Goal: Transaction & Acquisition: Purchase product/service

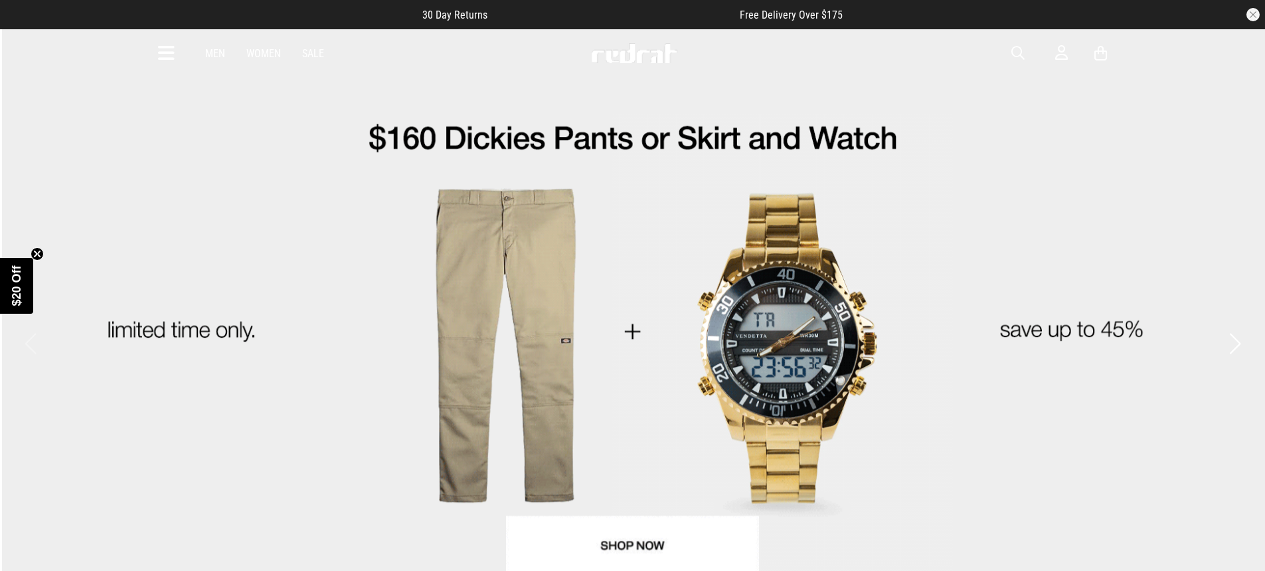
click at [174, 58] on icon at bounding box center [166, 54] width 17 height 22
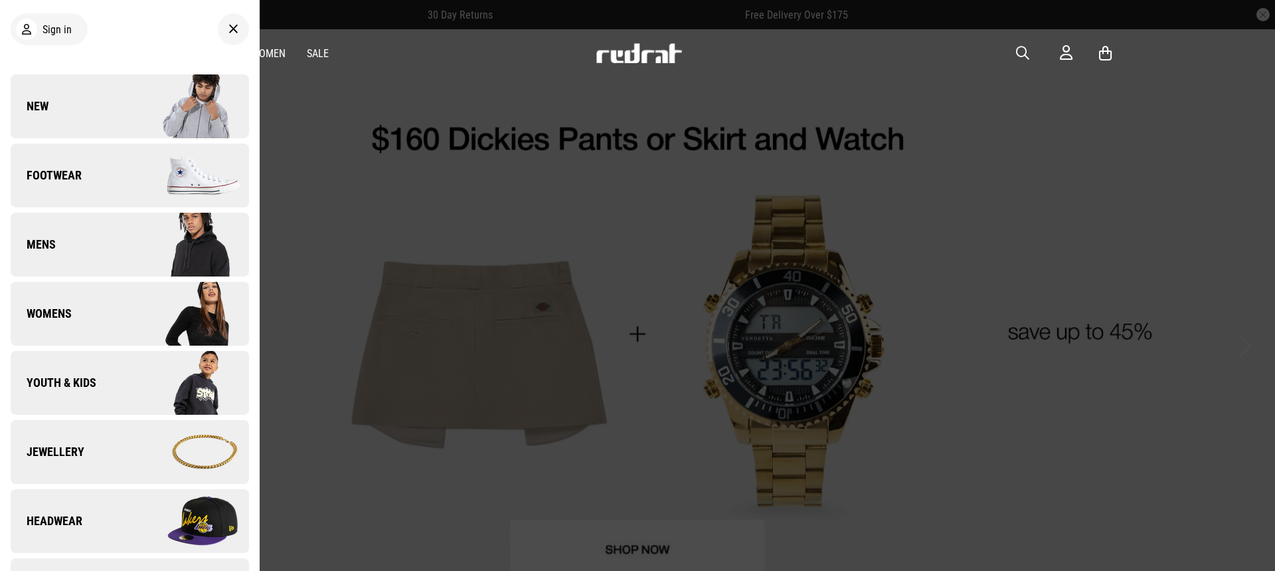
click at [304, 141] on div at bounding box center [637, 285] width 1275 height 571
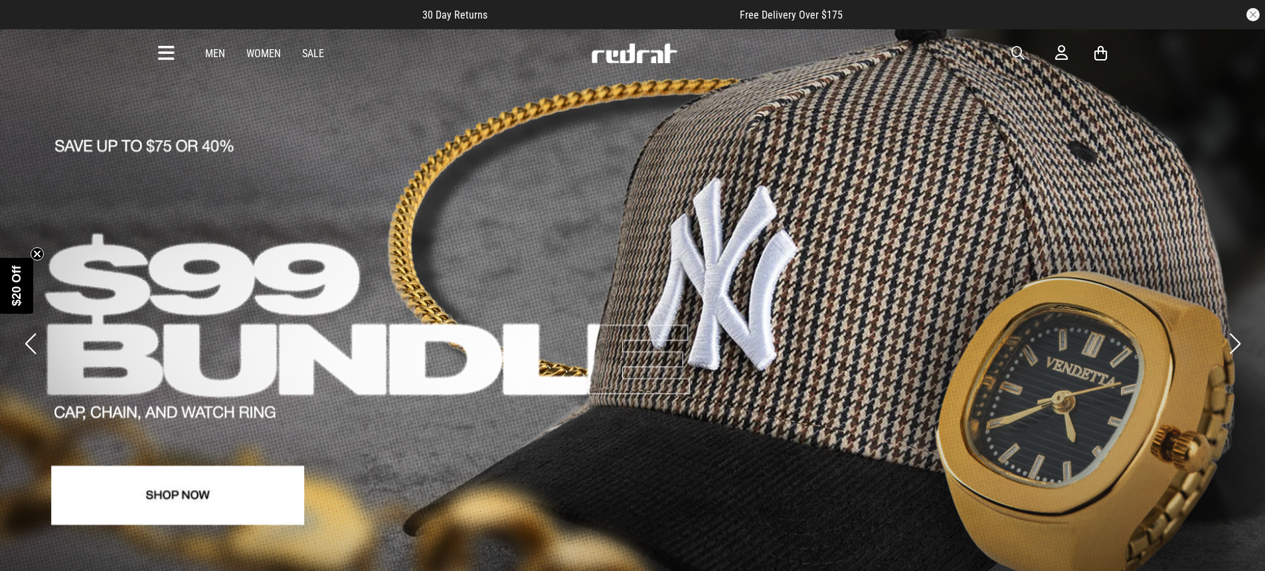
click at [42, 337] on link "2 / 4" at bounding box center [632, 327] width 1265 height 600
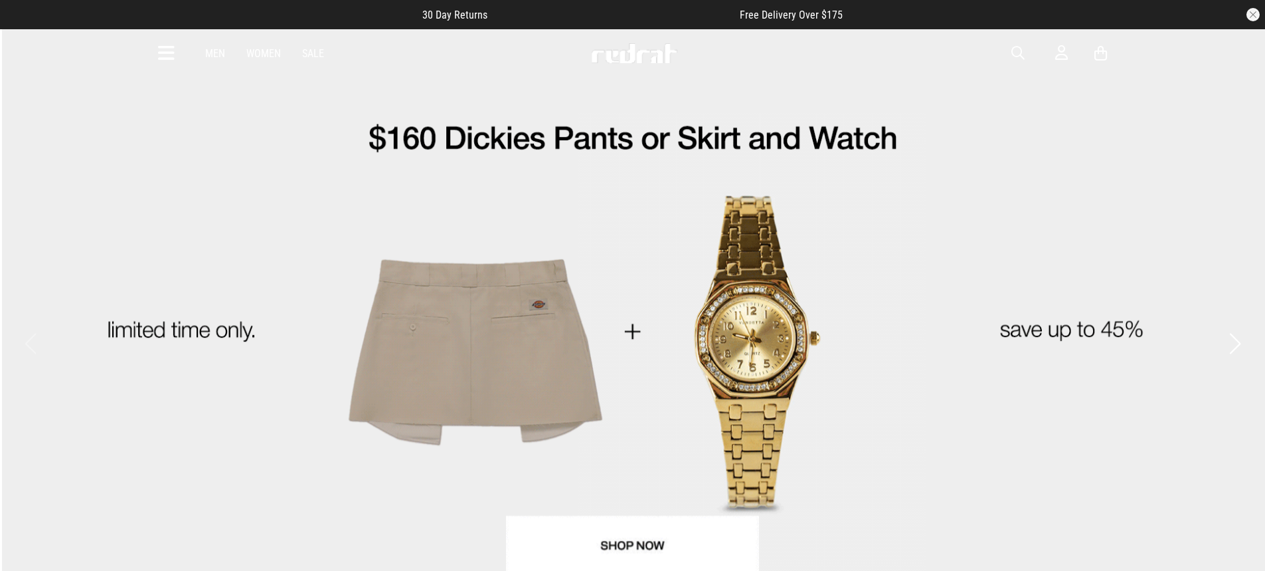
click at [426, 329] on link "1 / 4" at bounding box center [632, 327] width 1265 height 600
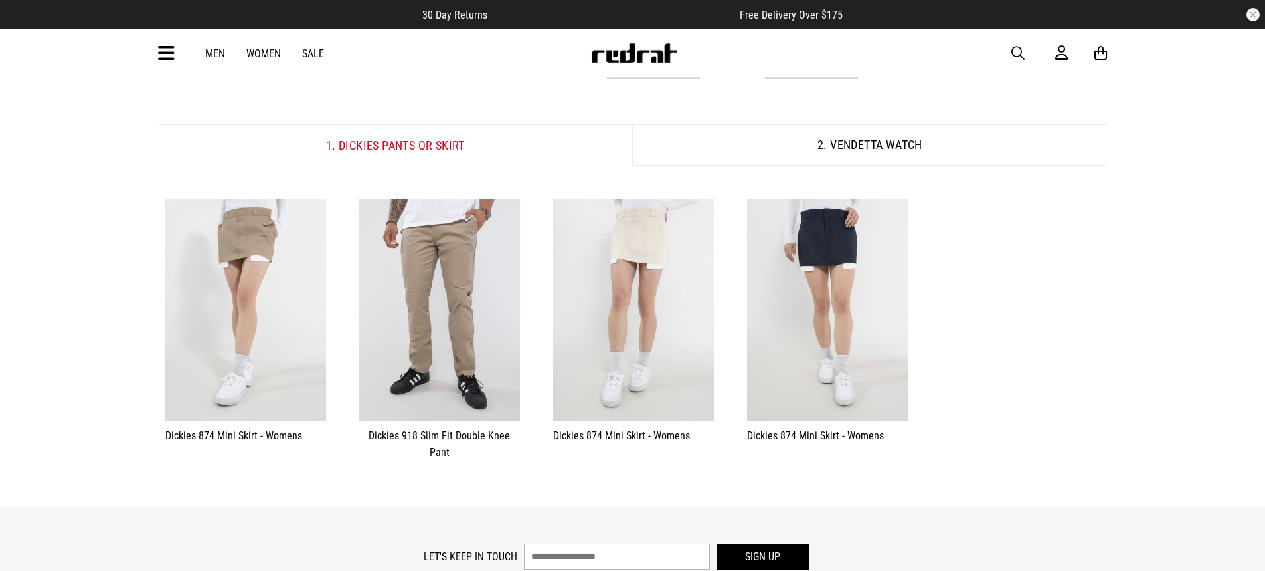
scroll to position [183, 0]
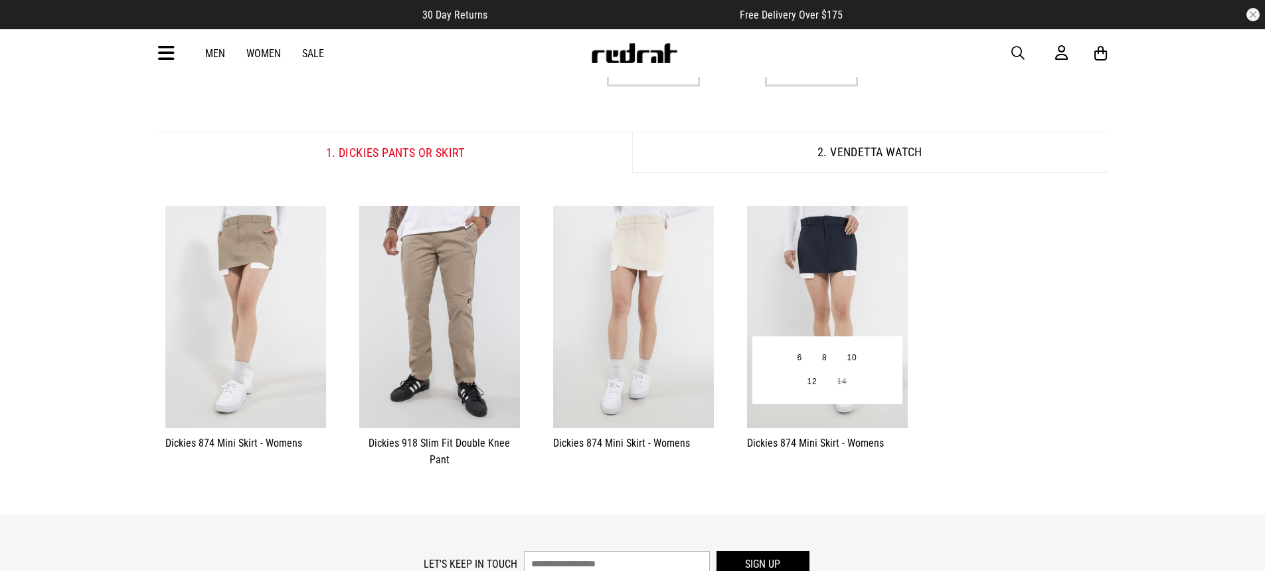
click at [881, 273] on img at bounding box center [827, 317] width 161 height 222
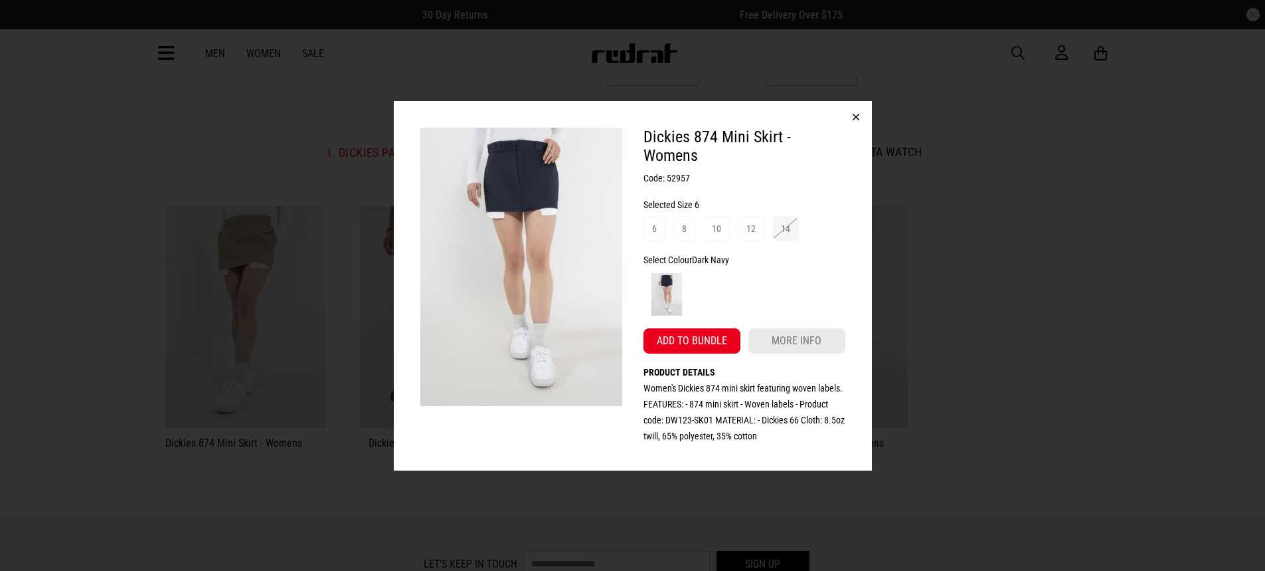
click at [863, 113] on button "button" at bounding box center [856, 117] width 32 height 32
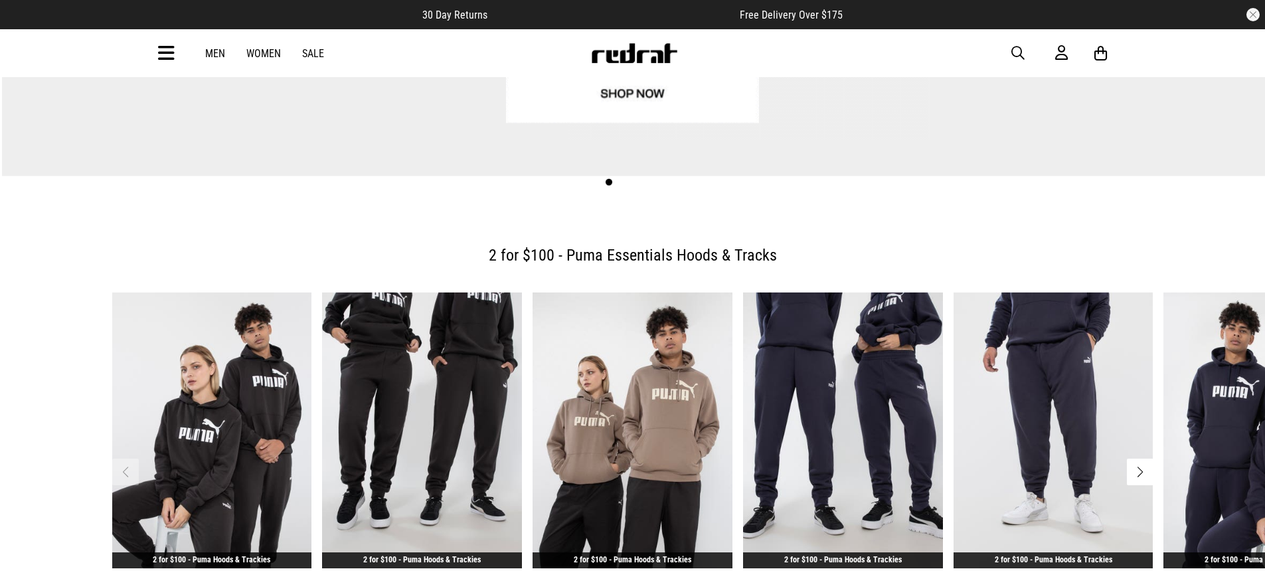
click at [153, 58] on div "Men Women Sale Sign in New Back Footwear Back Mens Back Womens Back Youth & Kid…" at bounding box center [633, 53] width 970 height 48
click at [165, 55] on icon at bounding box center [166, 54] width 17 height 22
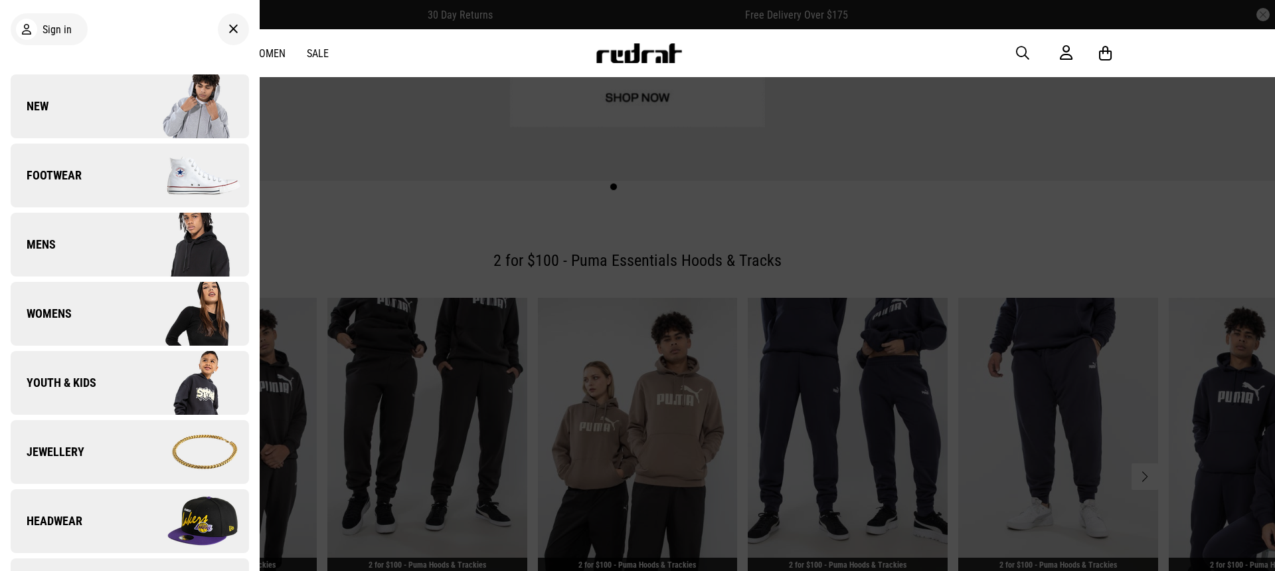
click at [76, 527] on span "Headwear" at bounding box center [47, 521] width 72 height 16
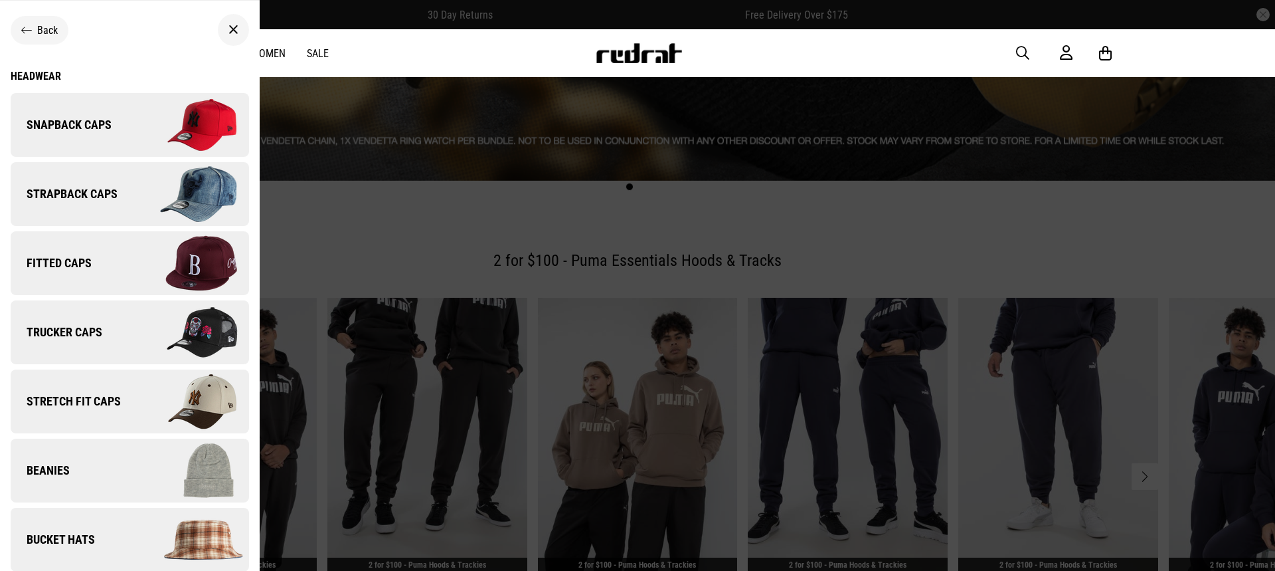
click at [151, 313] on img at bounding box center [189, 332] width 119 height 66
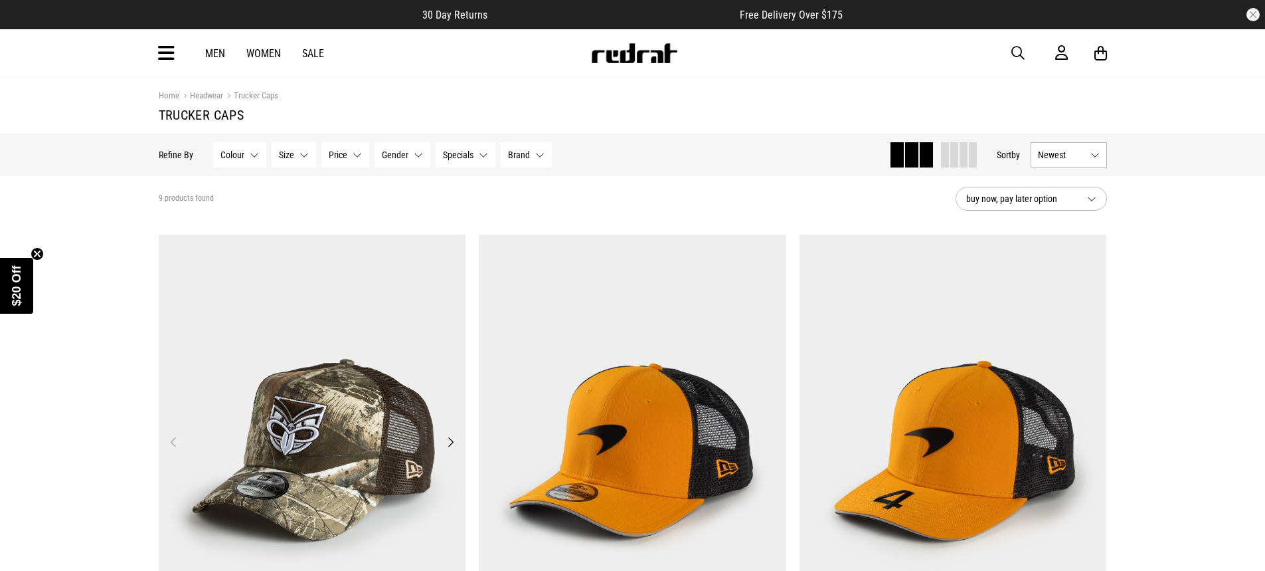
click at [348, 373] on img at bounding box center [313, 449] width 308 height 430
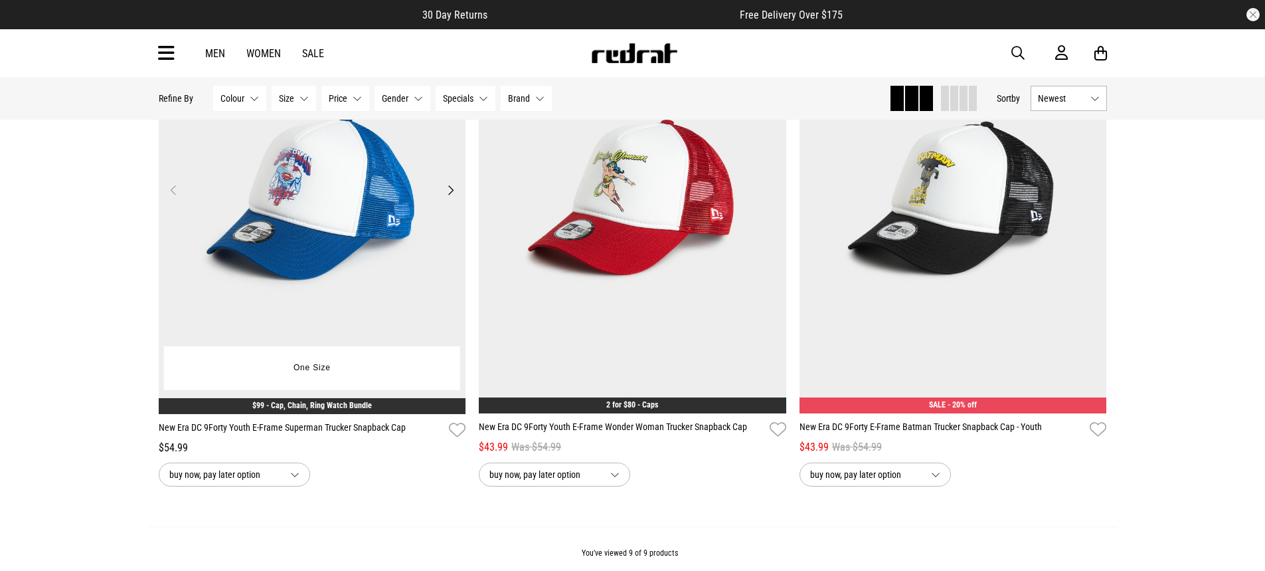
scroll to position [1295, 0]
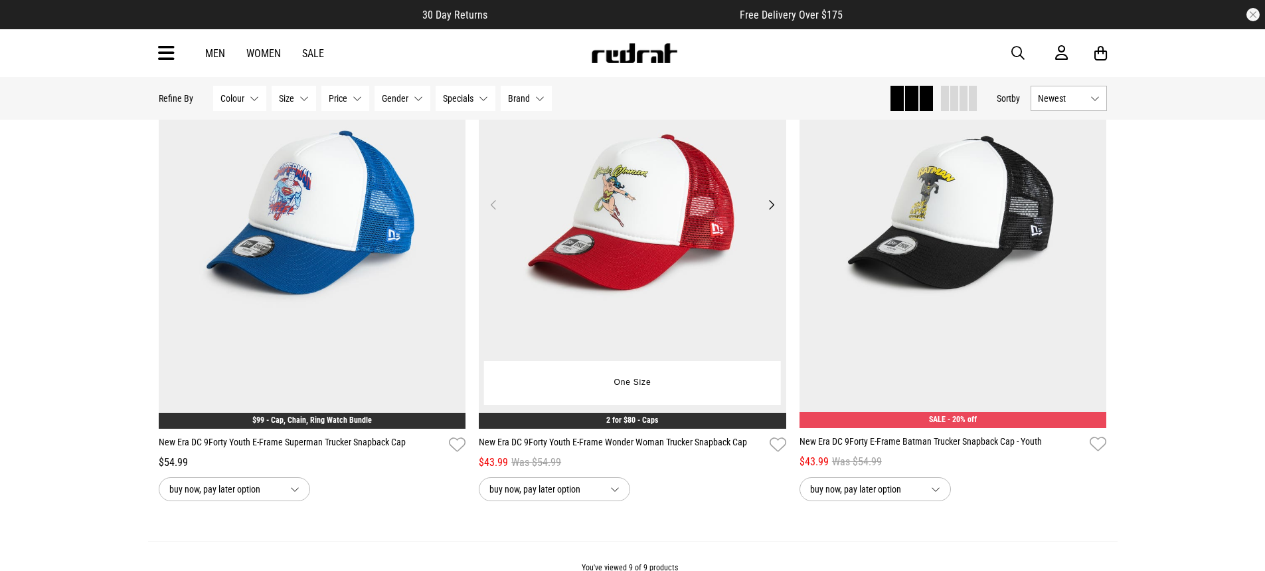
click at [768, 204] on button "Next" at bounding box center [771, 205] width 17 height 16
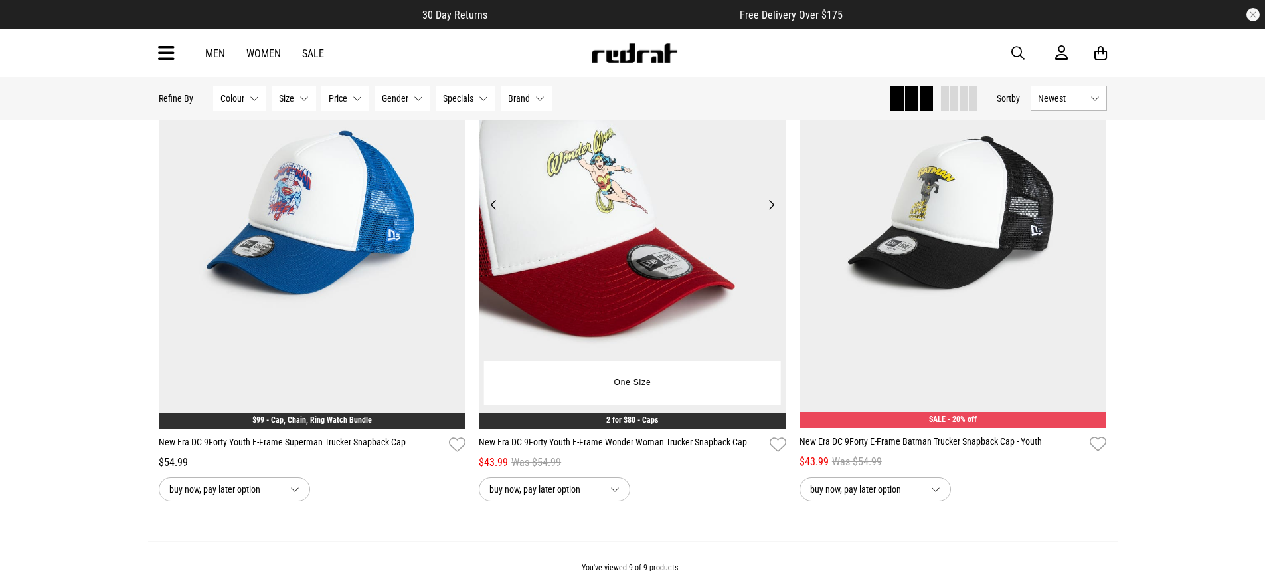
click at [768, 204] on button "Next" at bounding box center [771, 205] width 17 height 16
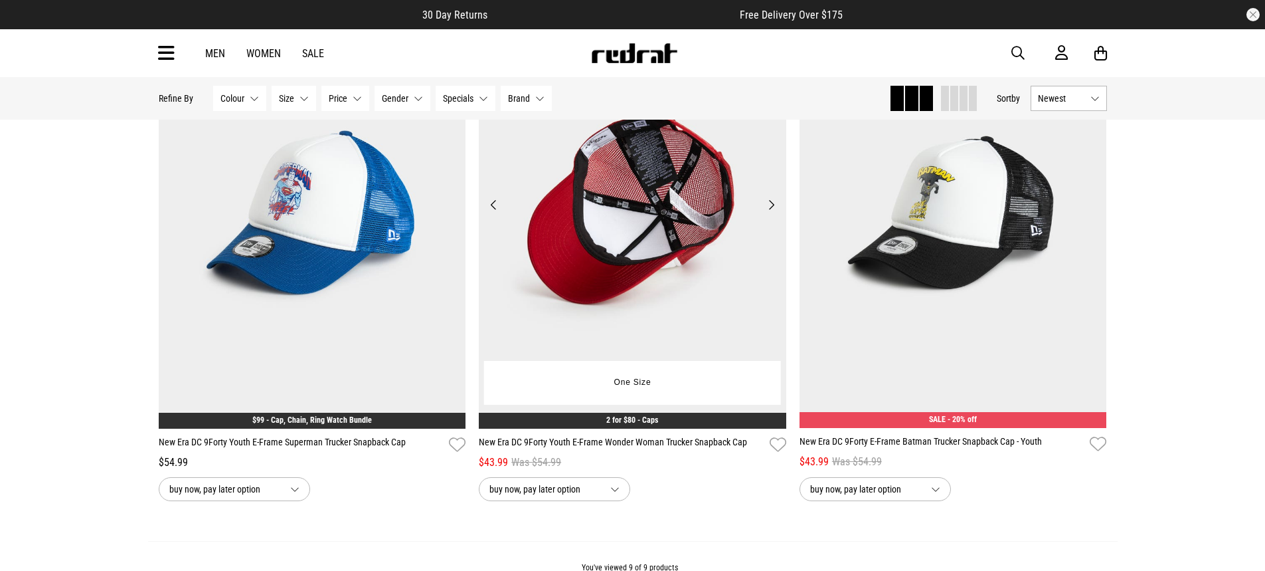
click at [768, 204] on button "Next" at bounding box center [771, 205] width 17 height 16
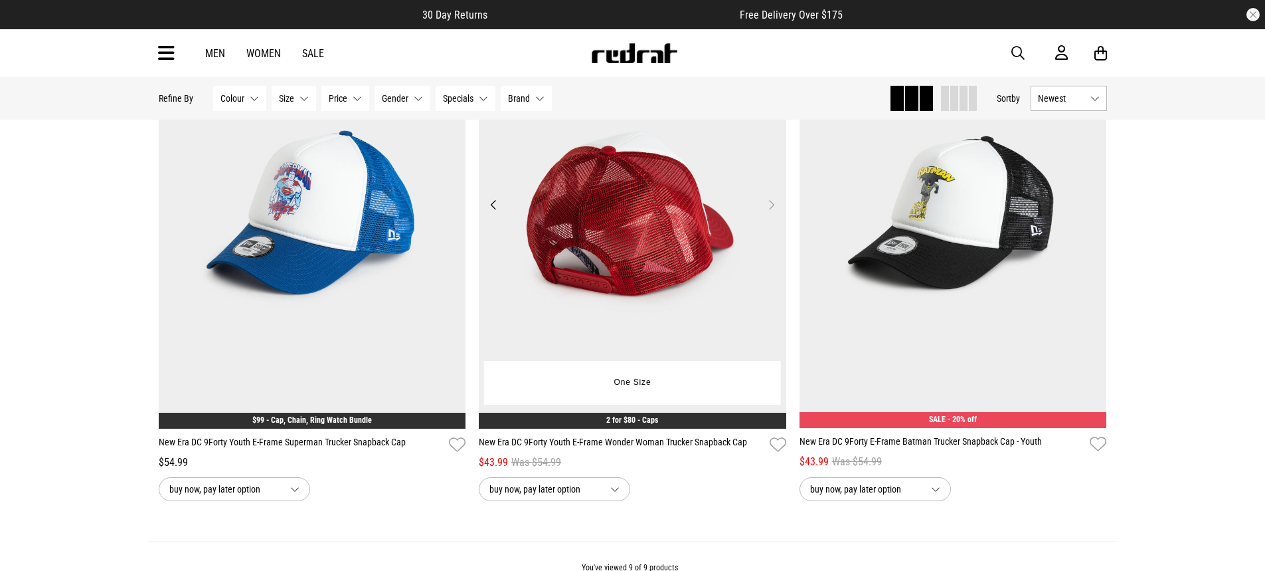
click at [768, 204] on button "Next" at bounding box center [771, 205] width 17 height 16
click at [499, 209] on button "Previous" at bounding box center [494, 205] width 17 height 16
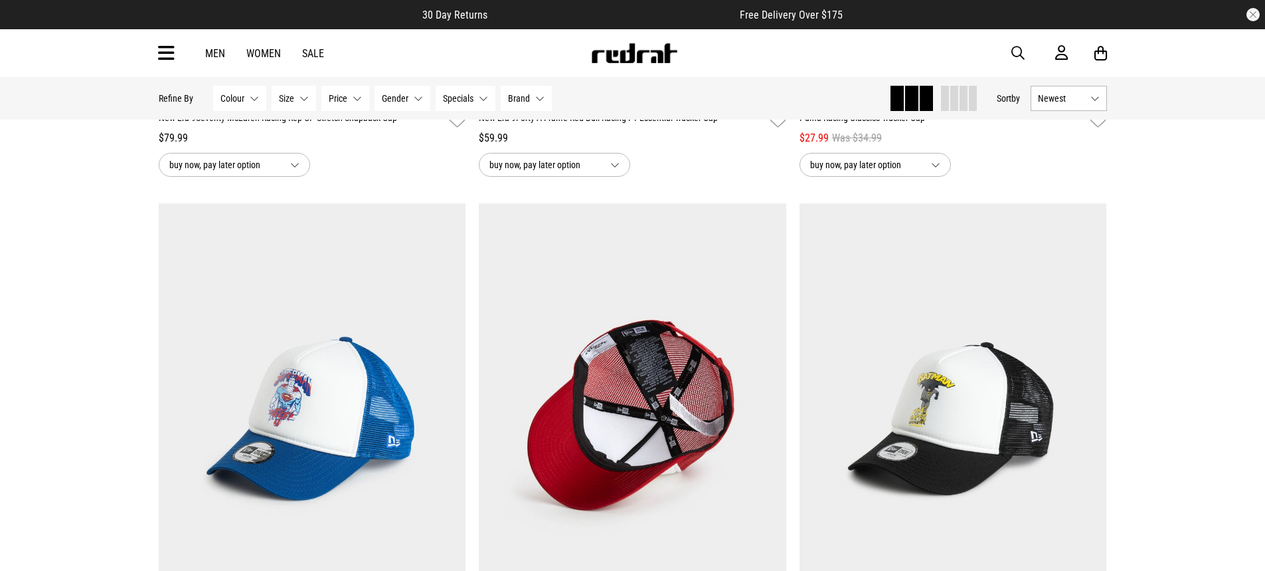
scroll to position [1096, 0]
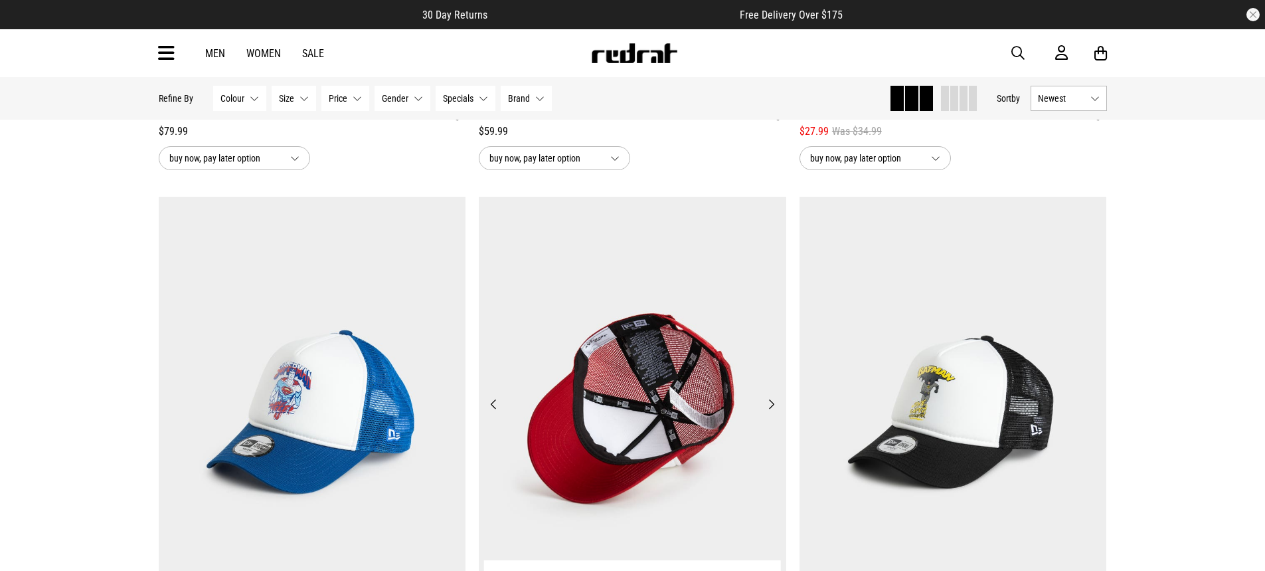
click at [497, 412] on button "Previous" at bounding box center [494, 404] width 17 height 16
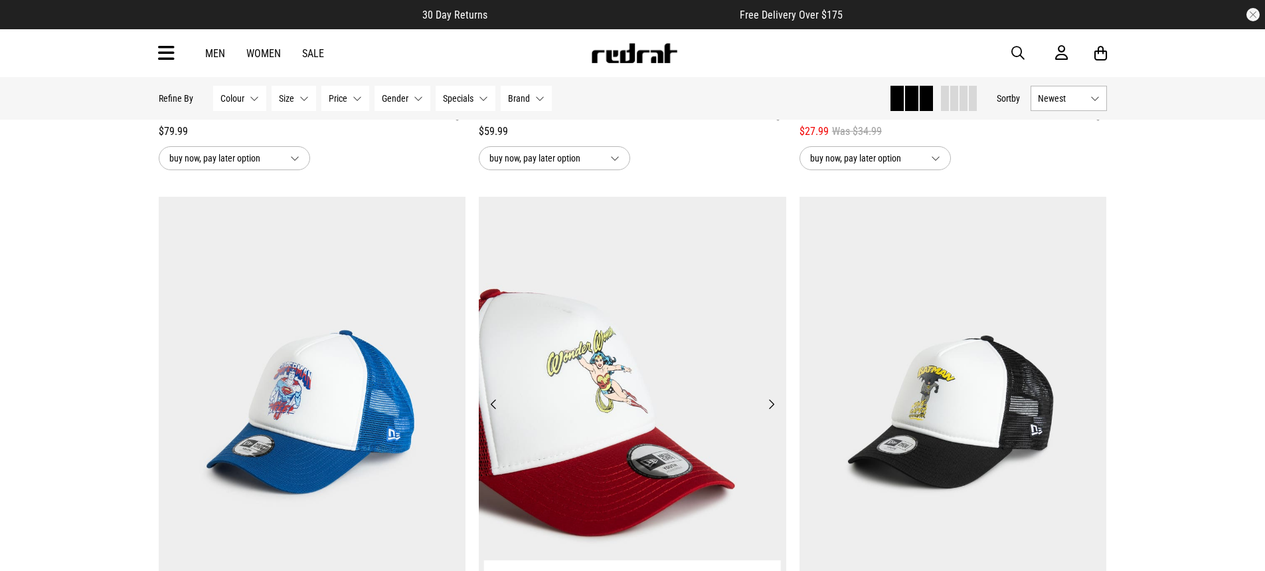
click at [497, 412] on button "Previous" at bounding box center [494, 404] width 17 height 16
click at [497, 401] on button "Previous" at bounding box center [494, 404] width 17 height 16
